Goal: Transaction & Acquisition: Purchase product/service

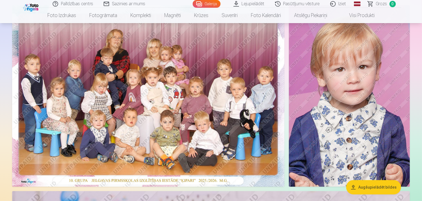
scroll to position [71, 0]
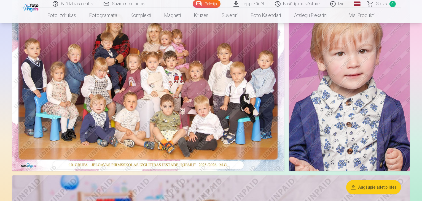
click at [386, 187] on button "Augšupielādēt bildes" at bounding box center [373, 187] width 55 height 14
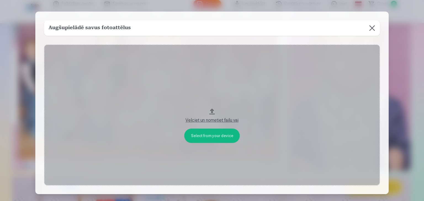
click at [368, 31] on button at bounding box center [371, 27] width 15 height 15
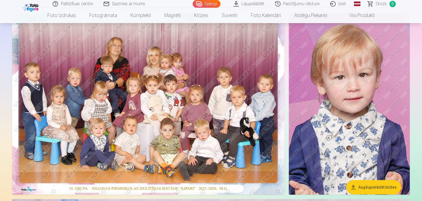
scroll to position [0, 0]
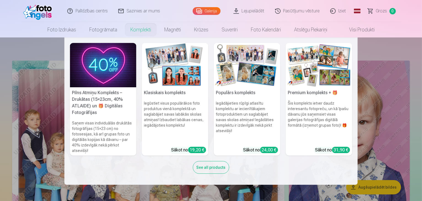
click at [146, 30] on link "Komplekti" at bounding box center [141, 29] width 34 height 15
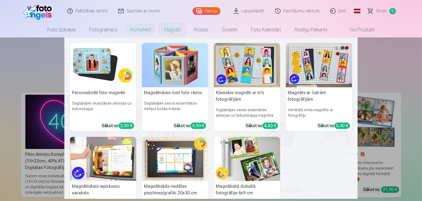
click at [175, 34] on link "Magnēti" at bounding box center [173, 29] width 30 height 15
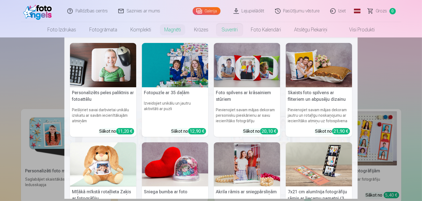
click at [230, 34] on link "Suvenīri" at bounding box center [229, 29] width 29 height 15
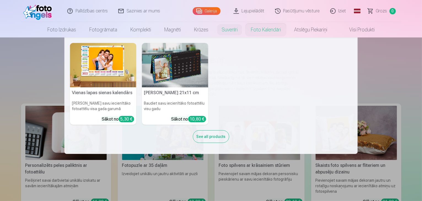
click at [266, 30] on link "Foto kalendāri" at bounding box center [265, 29] width 43 height 15
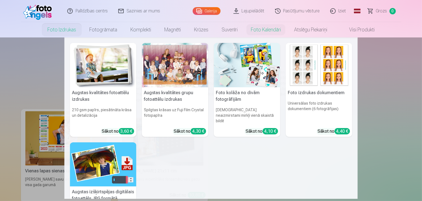
click at [59, 32] on link "Foto izdrukas" at bounding box center [62, 29] width 42 height 15
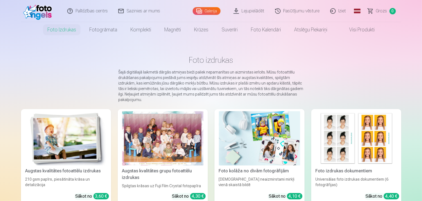
click at [258, 14] on link "Lejupielādēt" at bounding box center [250, 11] width 42 height 22
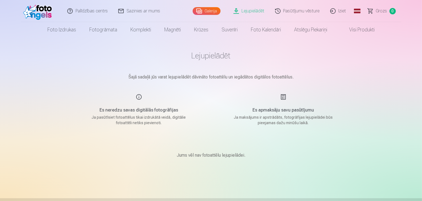
click at [289, 12] on link "Pasūtījumu vēsture" at bounding box center [297, 11] width 55 height 22
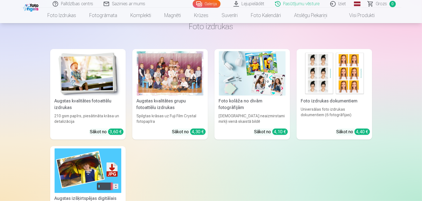
scroll to position [138, 0]
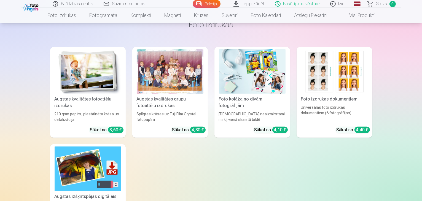
click at [183, 81] on div at bounding box center [170, 71] width 67 height 44
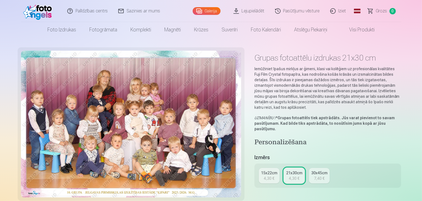
click at [274, 176] on div "4,30 €" at bounding box center [269, 179] width 10 height 6
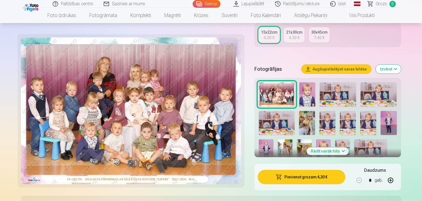
scroll to position [127, 0]
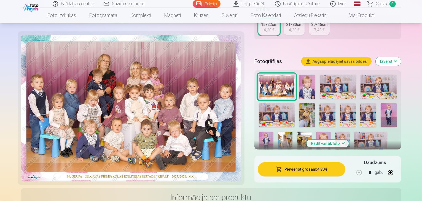
click at [309, 167] on button "Pievienot grozam : 4,30 €" at bounding box center [302, 169] width 88 height 14
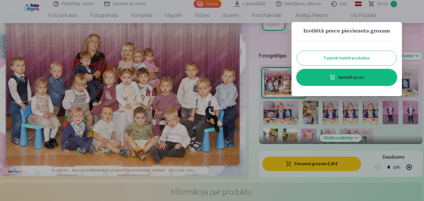
click at [358, 59] on button "Turpināt meklēt produktus" at bounding box center [346, 58] width 99 height 14
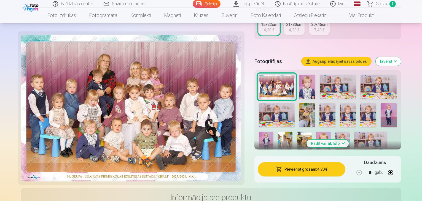
click at [274, 132] on img at bounding box center [266, 143] width 15 height 22
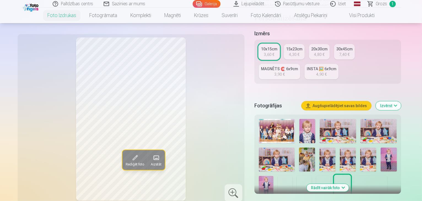
scroll to position [110, 0]
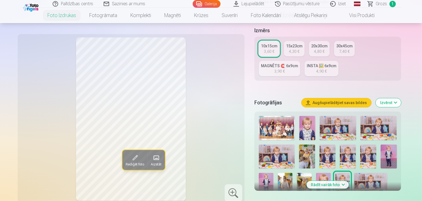
click at [274, 173] on img at bounding box center [266, 184] width 15 height 22
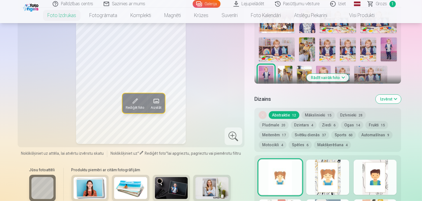
scroll to position [245, 0]
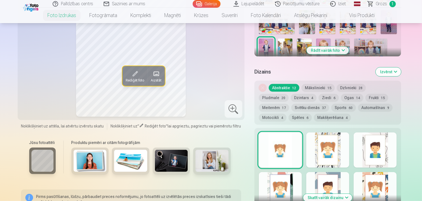
click at [333, 137] on div at bounding box center [327, 150] width 43 height 35
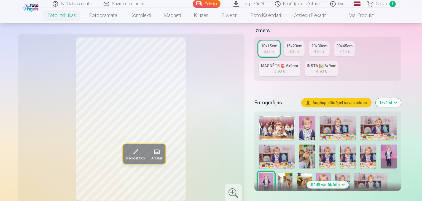
scroll to position [77, 0]
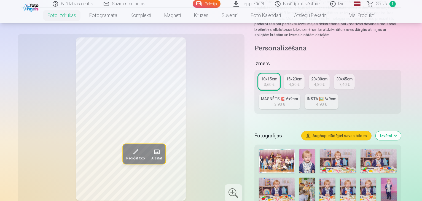
click at [298, 82] on div "4,30 €" at bounding box center [294, 85] width 10 height 6
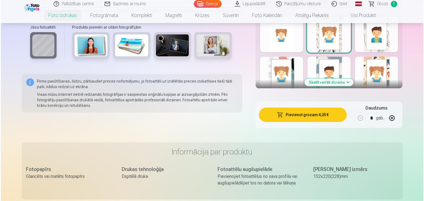
scroll to position [335, 0]
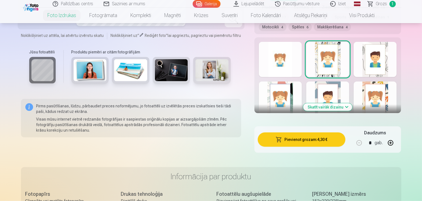
click at [332, 133] on button "Pievienot grozam : 4,30 €" at bounding box center [302, 140] width 88 height 14
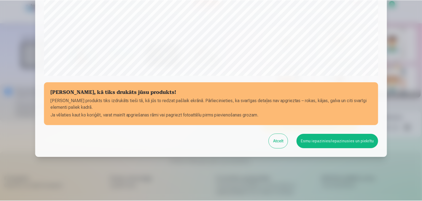
scroll to position [196, 0]
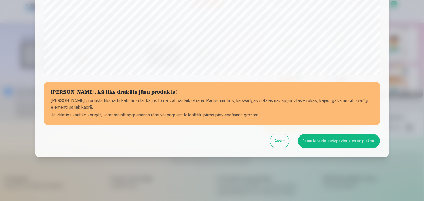
click at [338, 143] on button "Esmu iepazinies/iepazinusies un piekrītu" at bounding box center [339, 141] width 82 height 14
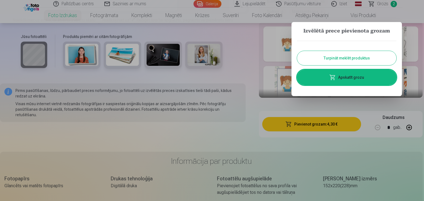
click at [369, 56] on button "Turpināt meklēt produktus" at bounding box center [346, 58] width 99 height 14
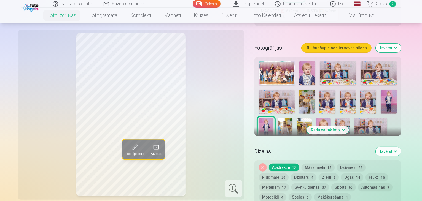
scroll to position [154, 0]
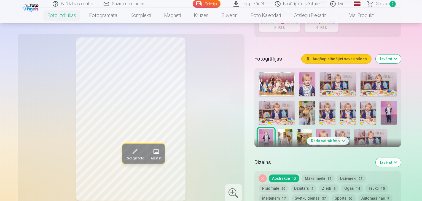
click at [316, 129] on img at bounding box center [323, 140] width 15 height 22
click at [349, 137] on button "Rādīt vairāk foto" at bounding box center [328, 141] width 42 height 8
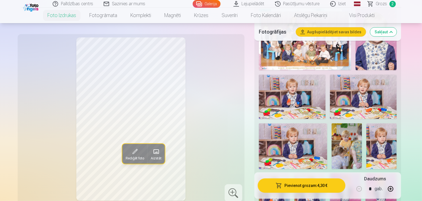
scroll to position [220, 0]
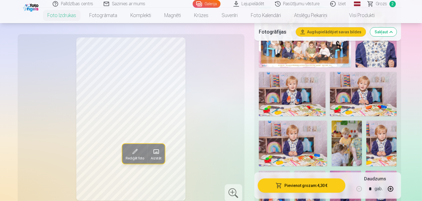
click at [397, 188] on button "button" at bounding box center [390, 189] width 13 height 13
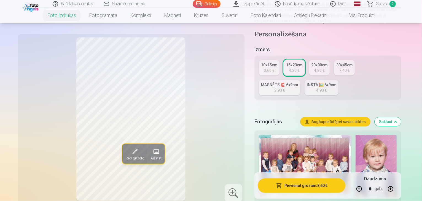
scroll to position [76, 0]
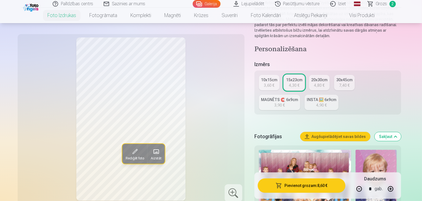
click at [325, 83] on div "4,80 €" at bounding box center [319, 86] width 10 height 6
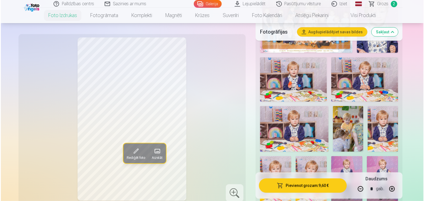
scroll to position [247, 0]
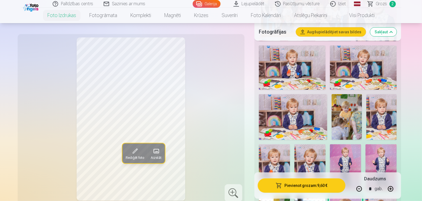
click at [309, 189] on button "Pievienot grozam : 9,60 €" at bounding box center [302, 186] width 88 height 14
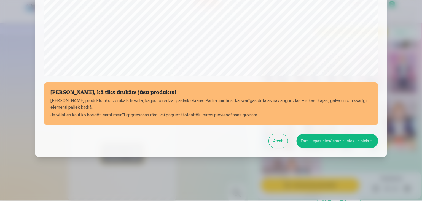
scroll to position [196, 0]
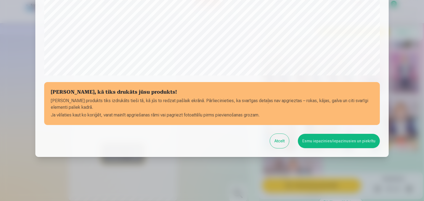
click at [343, 138] on button "Esmu iepazinies/iepazinusies un piekrītu" at bounding box center [339, 141] width 82 height 14
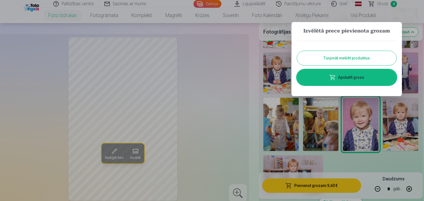
click at [365, 61] on button "Turpināt meklēt produktus" at bounding box center [346, 58] width 99 height 14
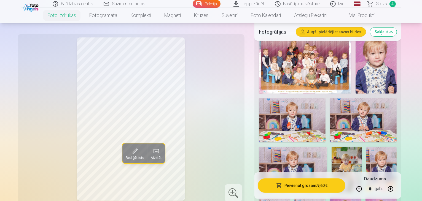
scroll to position [203, 0]
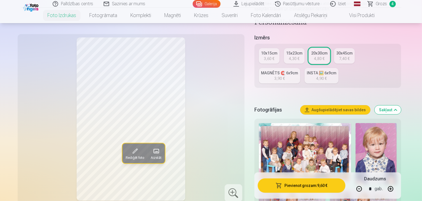
scroll to position [85, 0]
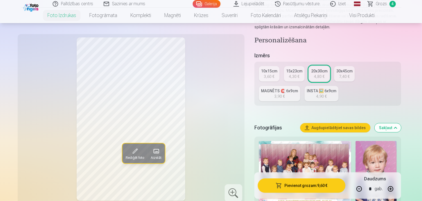
click at [300, 86] on link "MAGNĒTS 🧲 6x9cm 3,90 €" at bounding box center [279, 93] width 41 height 15
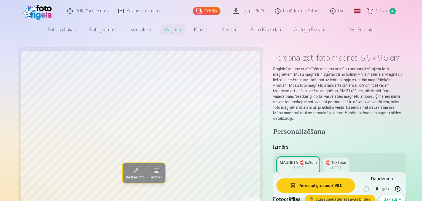
click at [330, 158] on link "🧲 10x15cm 4,80 €" at bounding box center [337, 165] width 26 height 15
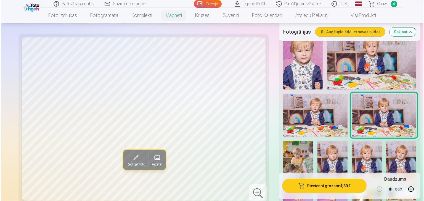
scroll to position [183, 0]
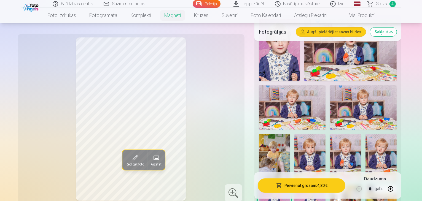
click at [397, 189] on button "button" at bounding box center [390, 189] width 13 height 13
type input "*"
click at [326, 188] on button "Pievienot grozam : 9,60 €" at bounding box center [302, 186] width 88 height 14
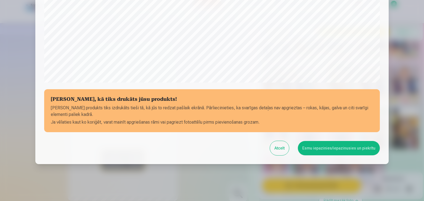
scroll to position [196, 0]
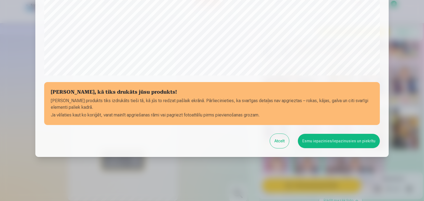
click at [333, 143] on button "Esmu iepazinies/iepazinusies un piekrītu" at bounding box center [339, 141] width 82 height 14
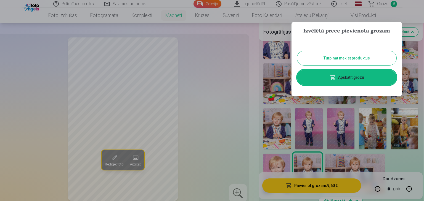
click at [355, 83] on link "Apskatīt grozu" at bounding box center [346, 77] width 99 height 15
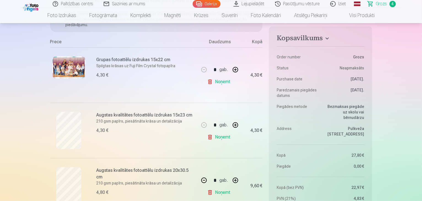
scroll to position [113, 0]
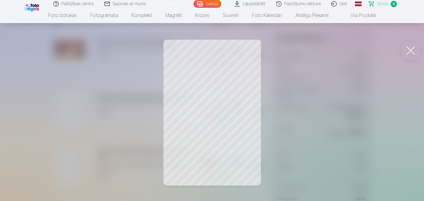
click at [404, 52] on button at bounding box center [410, 51] width 22 height 22
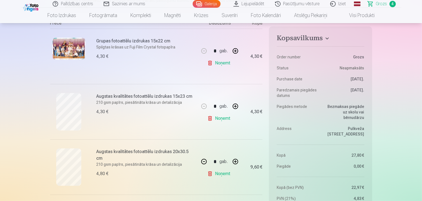
click at [220, 117] on link "Noņemt" at bounding box center [219, 118] width 25 height 11
type input "*"
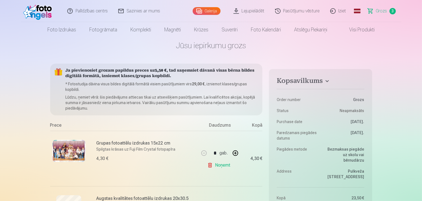
scroll to position [0, 0]
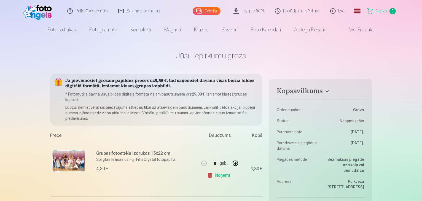
click at [211, 12] on link "Galerija" at bounding box center [207, 11] width 28 height 8
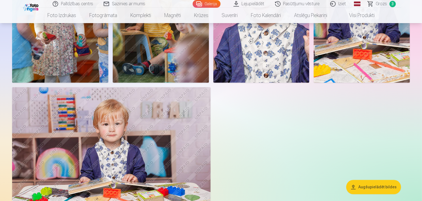
scroll to position [1122, 0]
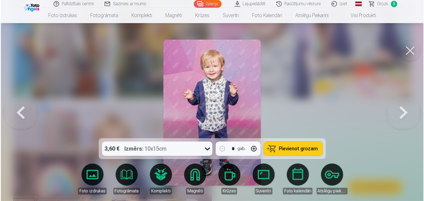
scroll to position [1125, 0]
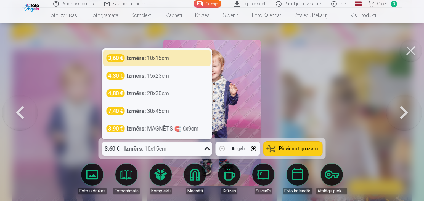
click at [209, 149] on icon at bounding box center [206, 148] width 5 height 3
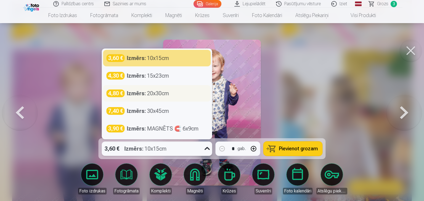
click at [173, 96] on div "4,80 € Izmērs : 20x30cm" at bounding box center [156, 94] width 101 height 8
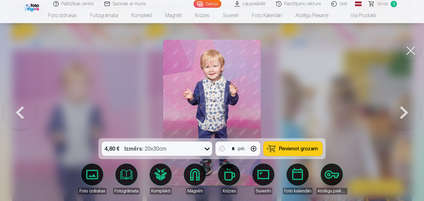
click at [300, 149] on span "Pievienot grozam" at bounding box center [298, 148] width 39 height 5
click at [383, 6] on span "Grozs" at bounding box center [382, 4] width 11 height 7
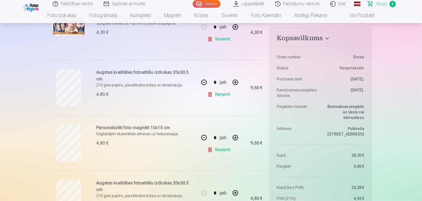
scroll to position [131, 0]
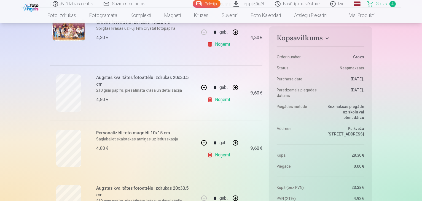
click at [237, 89] on button "button" at bounding box center [235, 87] width 13 height 13
type input "*"
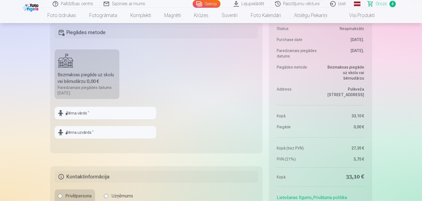
scroll to position [361, 0]
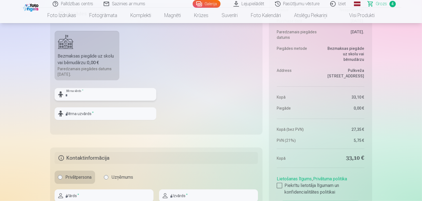
click at [106, 97] on input "text" at bounding box center [106, 94] width 102 height 13
type input "******"
click at [96, 112] on input "text" at bounding box center [106, 114] width 102 height 13
type input "*******"
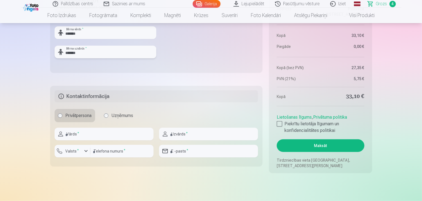
scroll to position [441, 0]
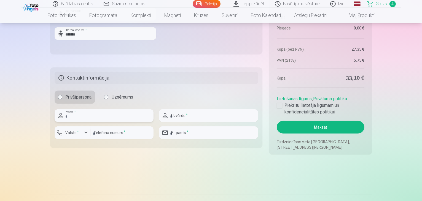
click at [134, 109] on input "text" at bounding box center [104, 115] width 99 height 13
type input "*********"
click at [182, 117] on input "text" at bounding box center [208, 115] width 99 height 13
type input "*******"
click at [134, 127] on input "number" at bounding box center [121, 133] width 63 height 13
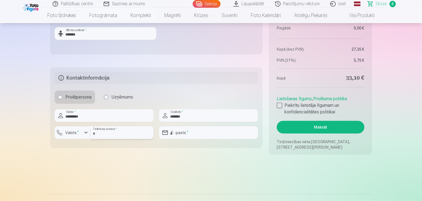
type input "********"
click at [186, 134] on input "email" at bounding box center [208, 133] width 99 height 13
type input "**********"
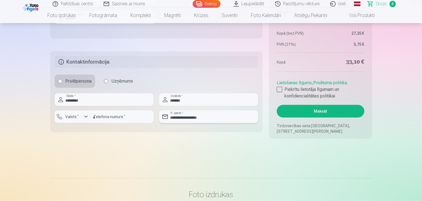
scroll to position [484, 0]
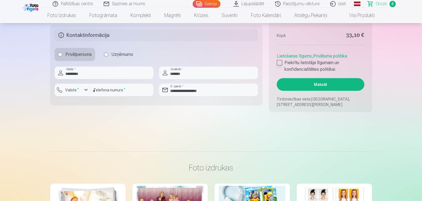
click at [280, 64] on div at bounding box center [280, 63] width 6 height 6
click at [316, 87] on button "Maksāt" at bounding box center [320, 84] width 87 height 13
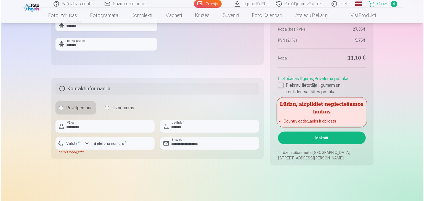
scroll to position [438, 0]
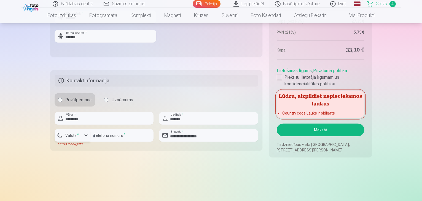
click at [85, 137] on div "button" at bounding box center [86, 135] width 7 height 7
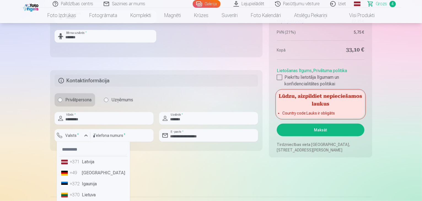
click at [91, 161] on li "+371 Latvija" at bounding box center [93, 162] width 69 height 11
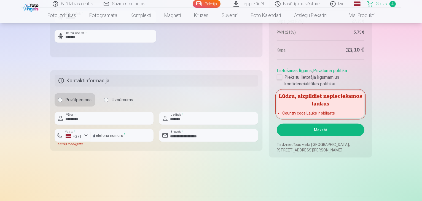
click at [312, 132] on button "Maksāt" at bounding box center [320, 130] width 87 height 13
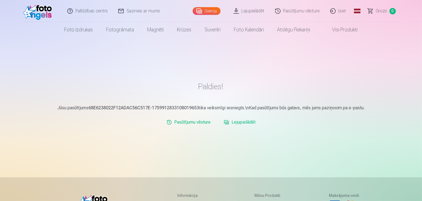
click at [263, 15] on link "Lejupielādēt" at bounding box center [250, 11] width 42 height 22
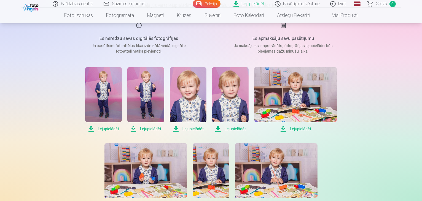
scroll to position [71, 0]
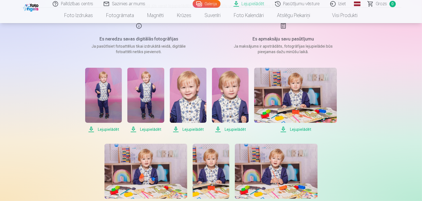
click at [195, 131] on span "Lejupielādēt" at bounding box center [188, 129] width 37 height 7
click at [112, 130] on span "Lejupielādēt" at bounding box center [103, 129] width 37 height 7
click at [152, 131] on span "Lejupielādēt" at bounding box center [145, 129] width 37 height 7
click at [240, 129] on span "Lejupielādēt" at bounding box center [230, 129] width 37 height 7
click at [307, 130] on span "Lejupielādēt" at bounding box center [295, 129] width 83 height 7
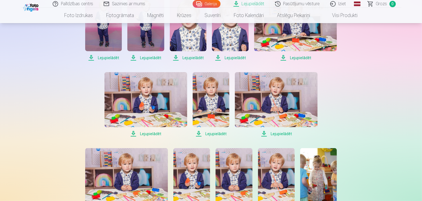
scroll to position [145, 0]
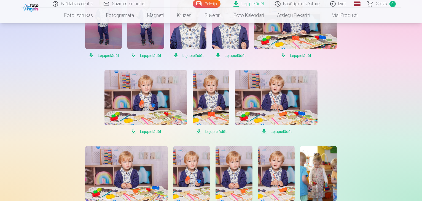
click at [150, 133] on span "Lejupielādēt" at bounding box center [146, 132] width 83 height 7
click at [211, 132] on span "Lejupielādēt" at bounding box center [211, 132] width 37 height 7
click at [278, 131] on span "Lejupielādēt" at bounding box center [276, 132] width 83 height 7
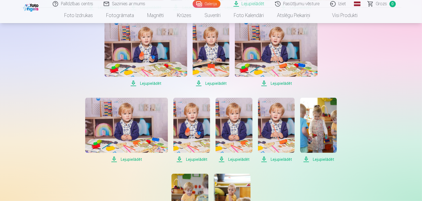
scroll to position [202, 0]
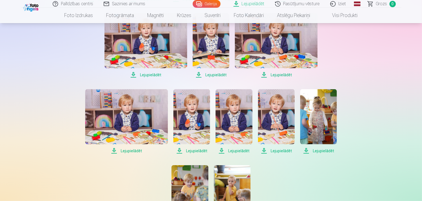
click at [135, 153] on span "Lejupielādēt" at bounding box center [126, 151] width 83 height 7
click at [192, 152] on span "Lejupielādēt" at bounding box center [191, 151] width 37 height 7
click at [227, 151] on span "Lejupielādēt" at bounding box center [234, 151] width 37 height 7
click at [264, 151] on span "Lejupielādēt" at bounding box center [276, 151] width 37 height 7
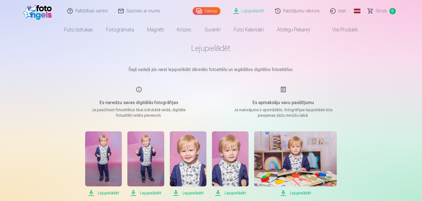
scroll to position [0, 0]
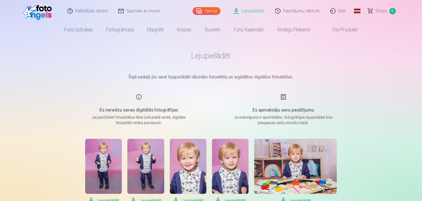
click at [35, 11] on img at bounding box center [39, 11] width 32 height 18
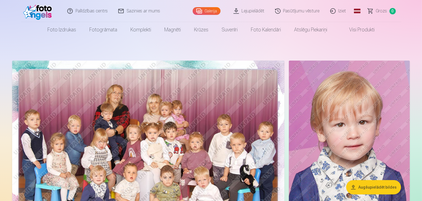
click at [357, 29] on link "Visi produkti" at bounding box center [357, 29] width 47 height 15
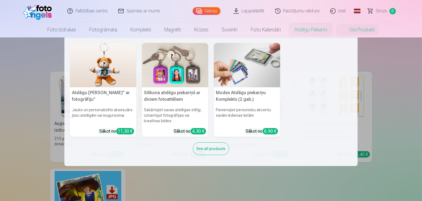
click at [316, 32] on link "Atslēgu piekariņi" at bounding box center [311, 29] width 46 height 15
